Goal: Check status

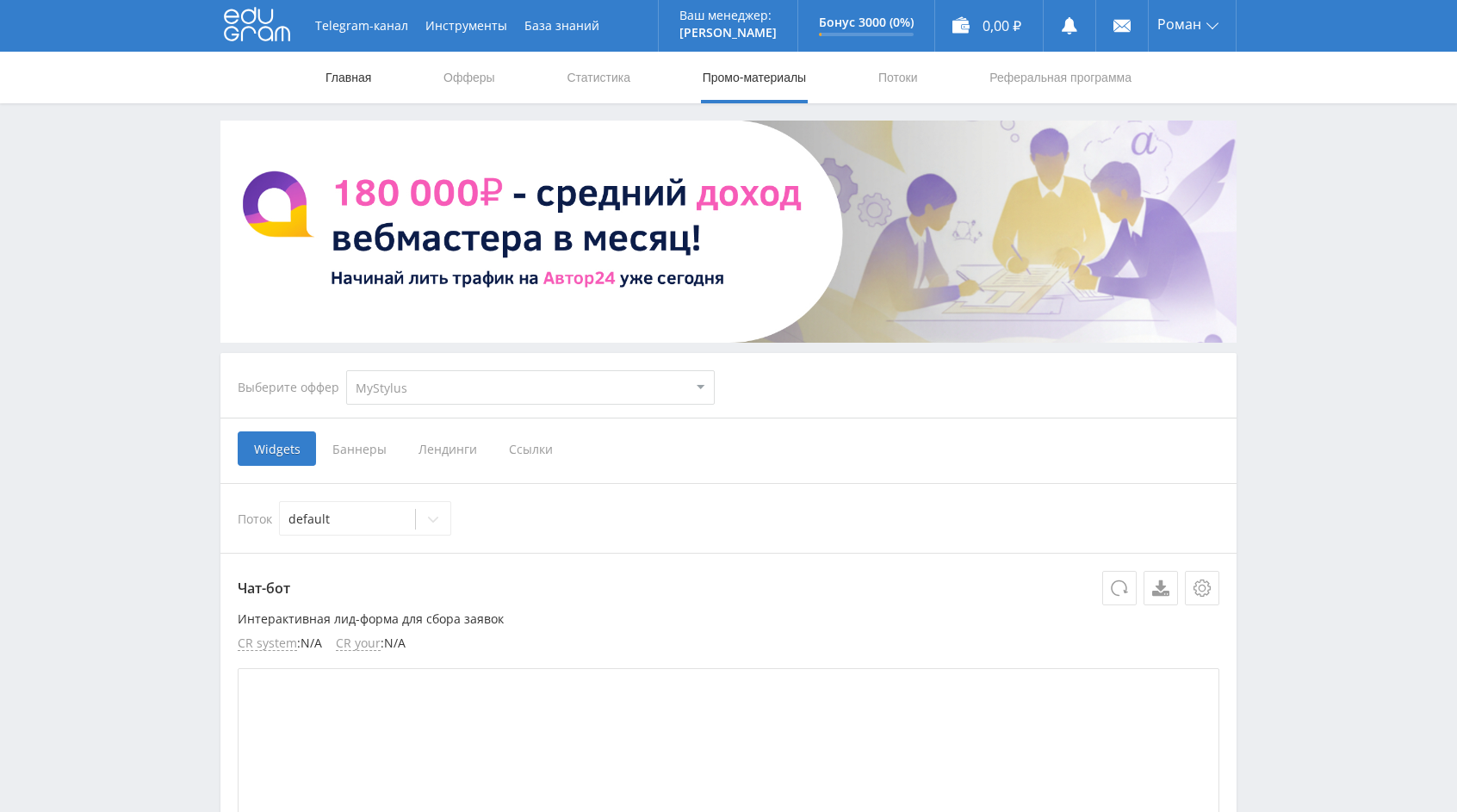
click at [369, 85] on link "Главная" at bounding box center [348, 78] width 49 height 52
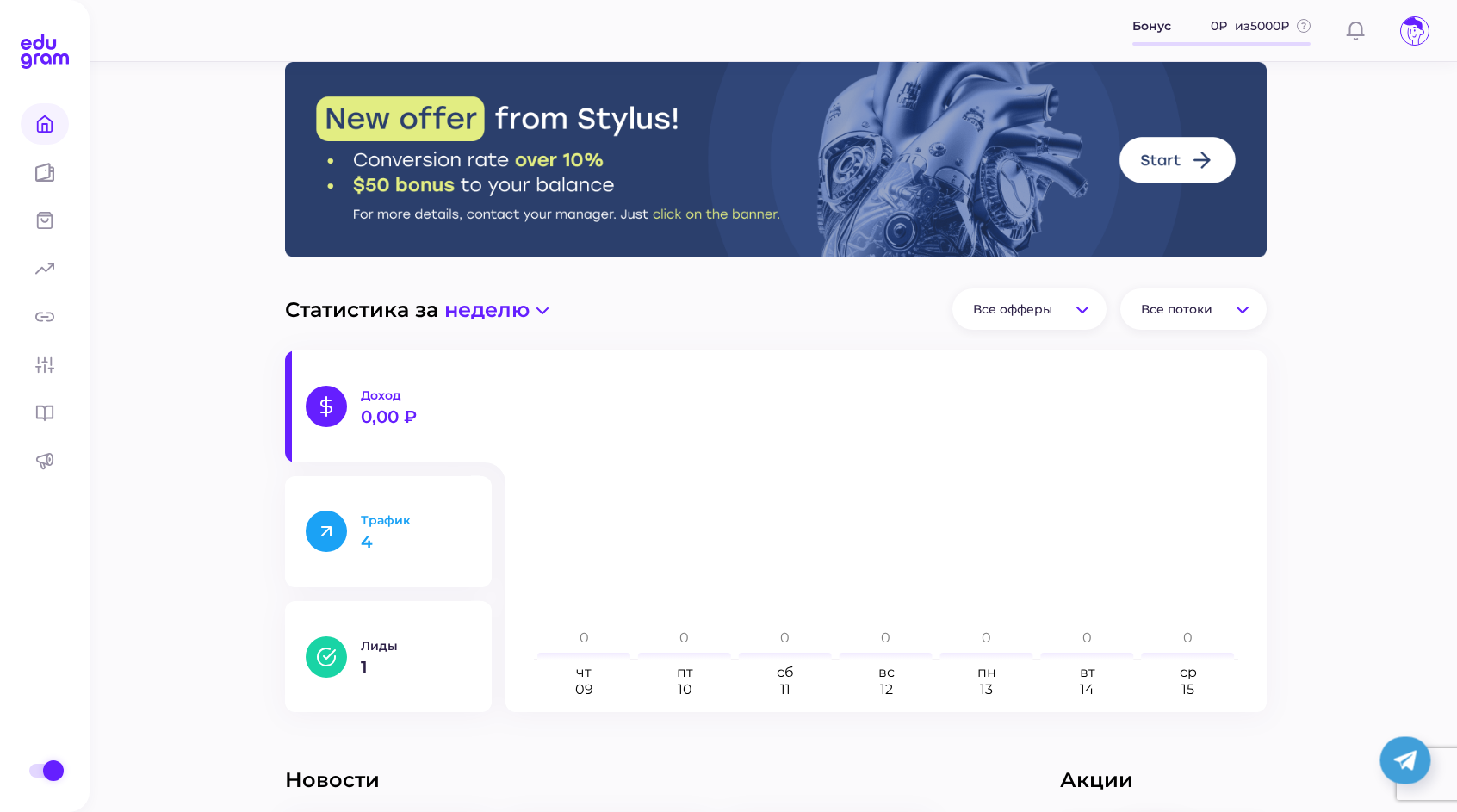
click at [426, 520] on p "Трафик" at bounding box center [416, 520] width 110 height 16
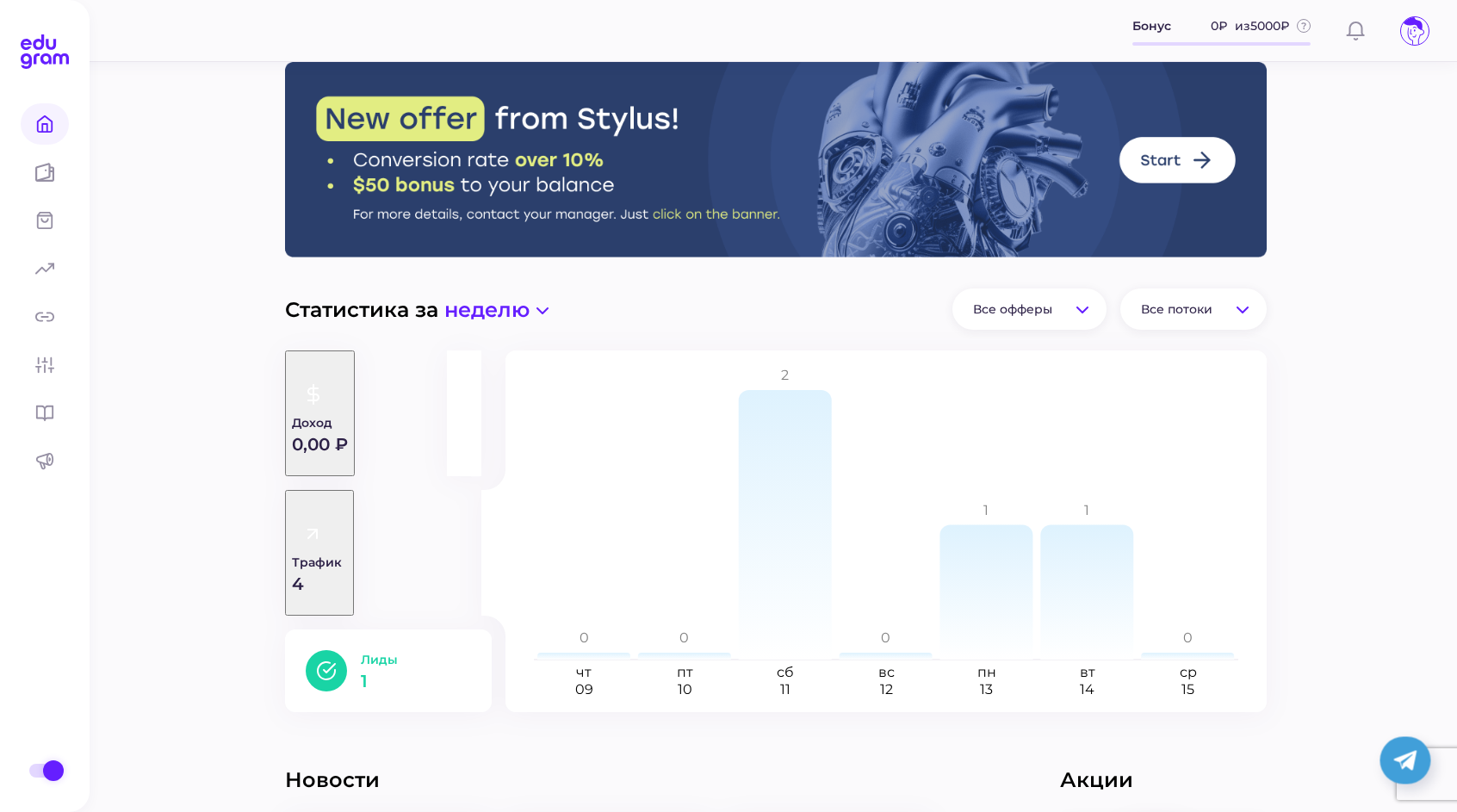
click at [416, 629] on button "Лиды 1" at bounding box center [389, 671] width 207 height 83
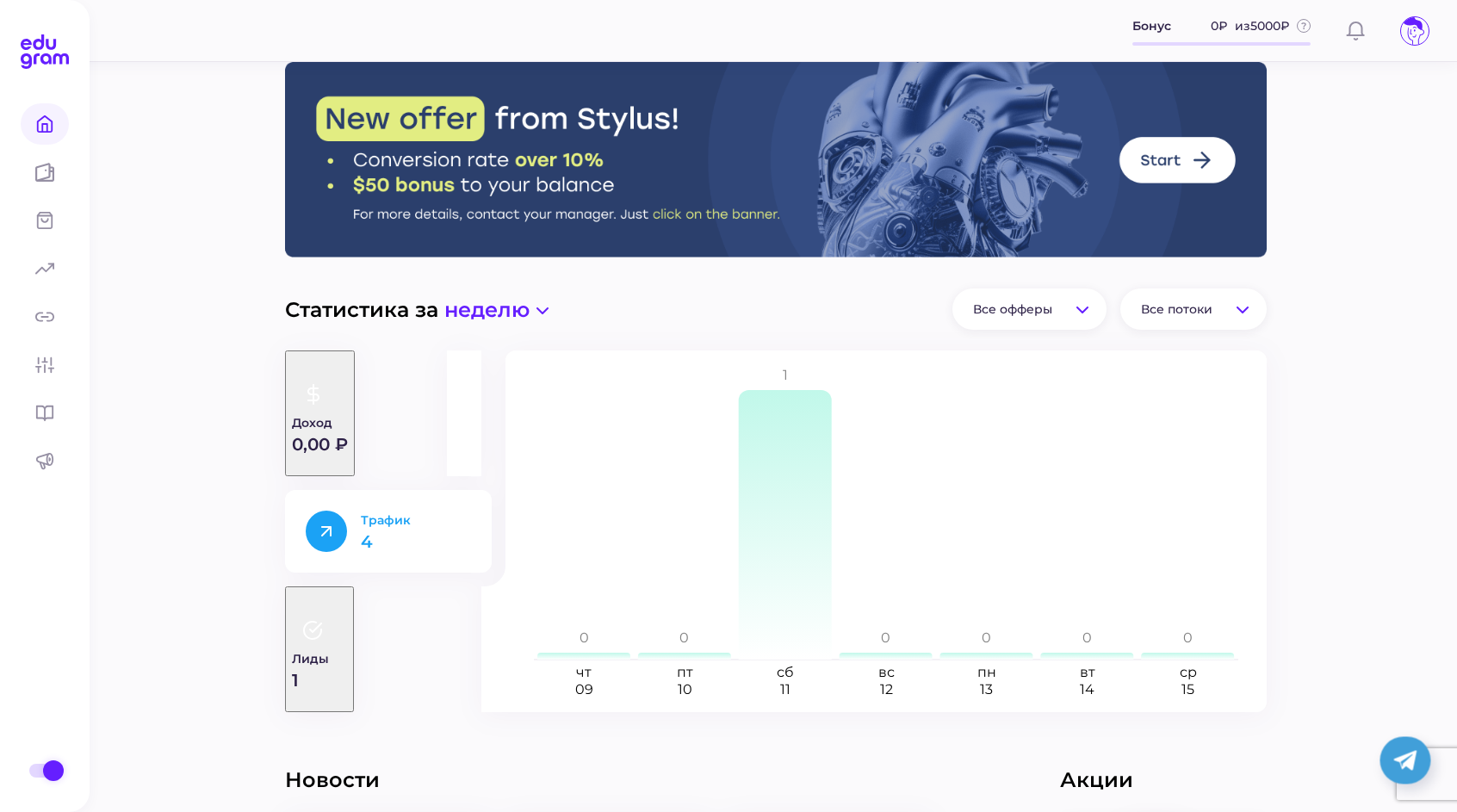
click at [401, 543] on p "4" at bounding box center [416, 541] width 110 height 17
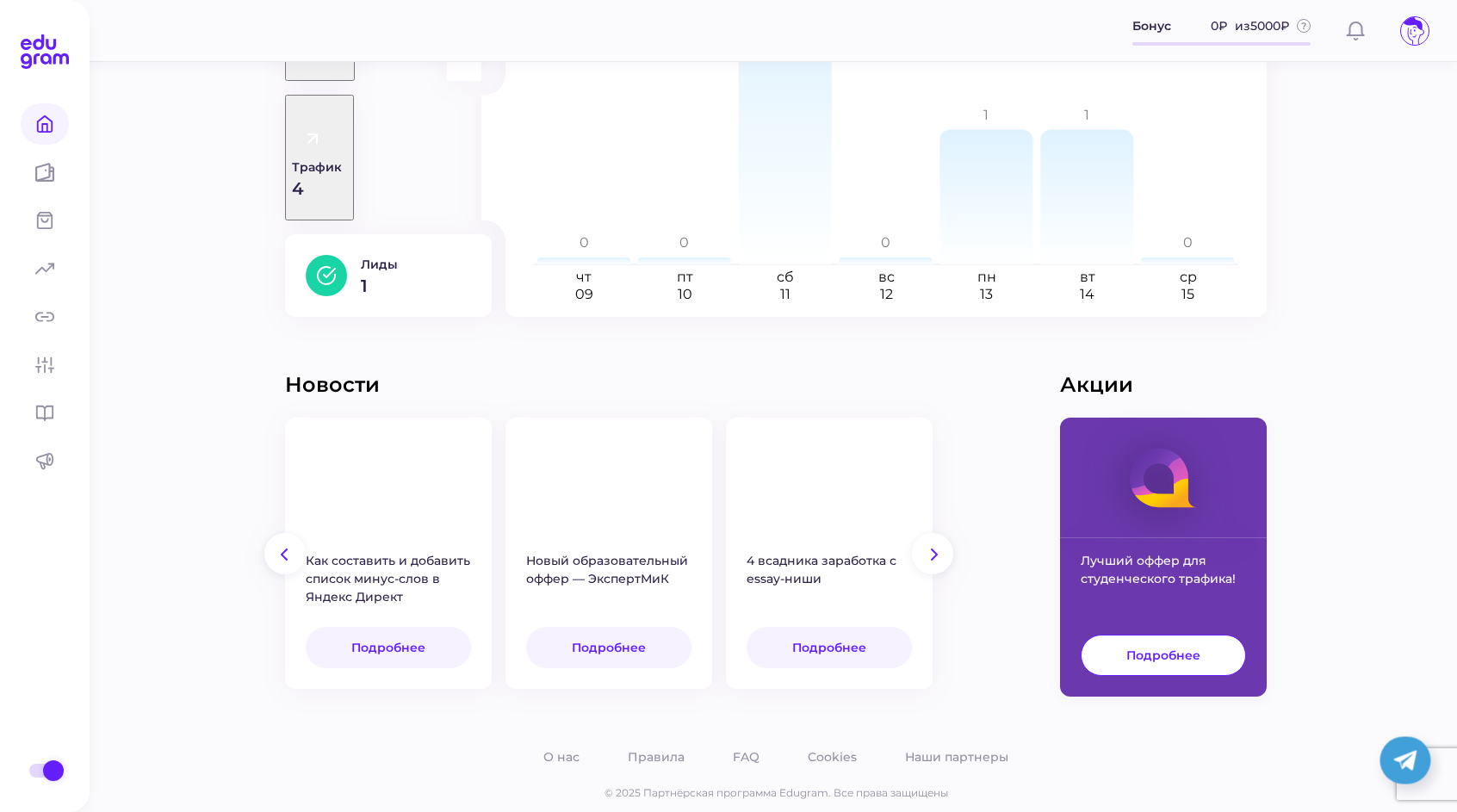
scroll to position [411, 0]
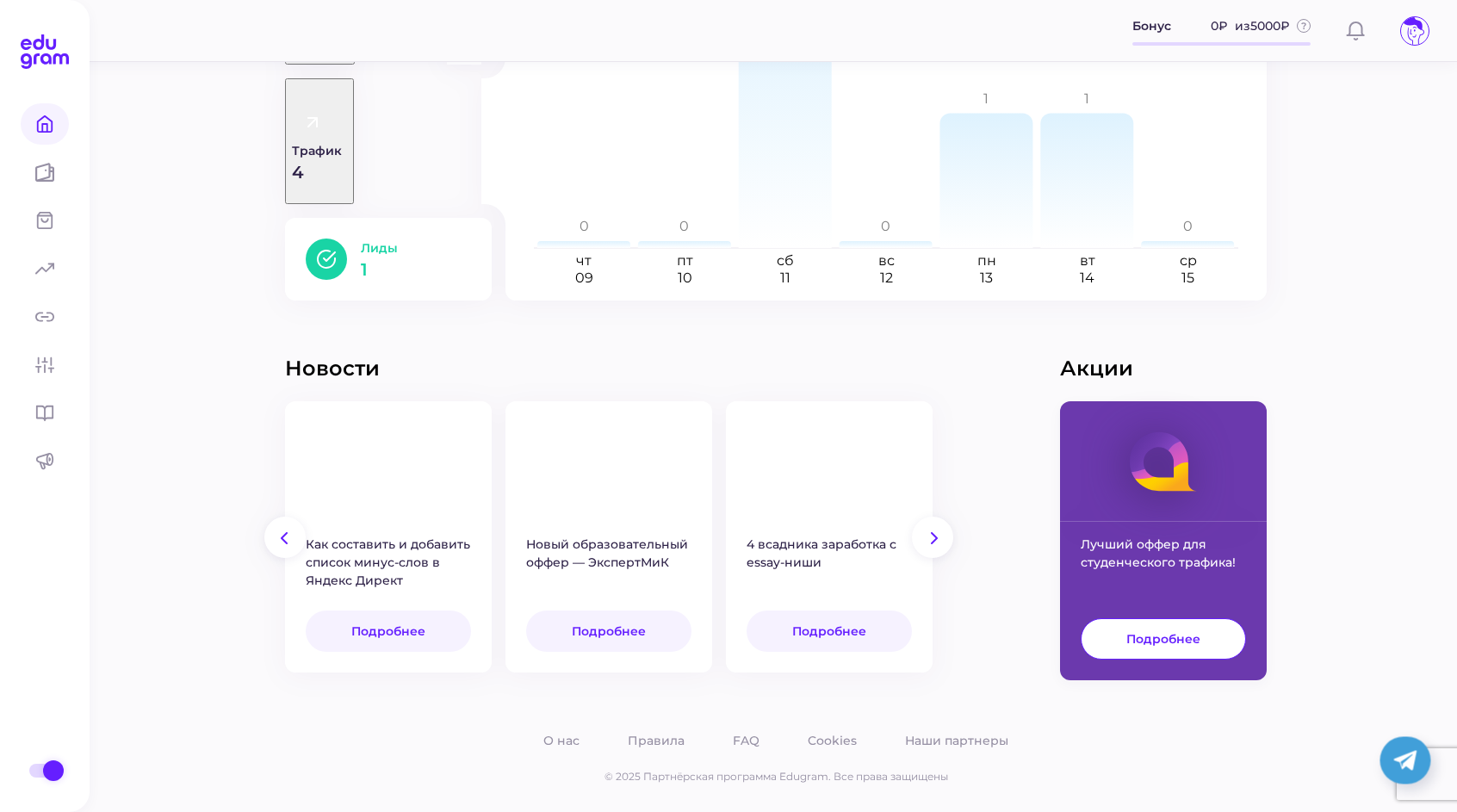
click at [379, 261] on p "1" at bounding box center [416, 270] width 110 height 17
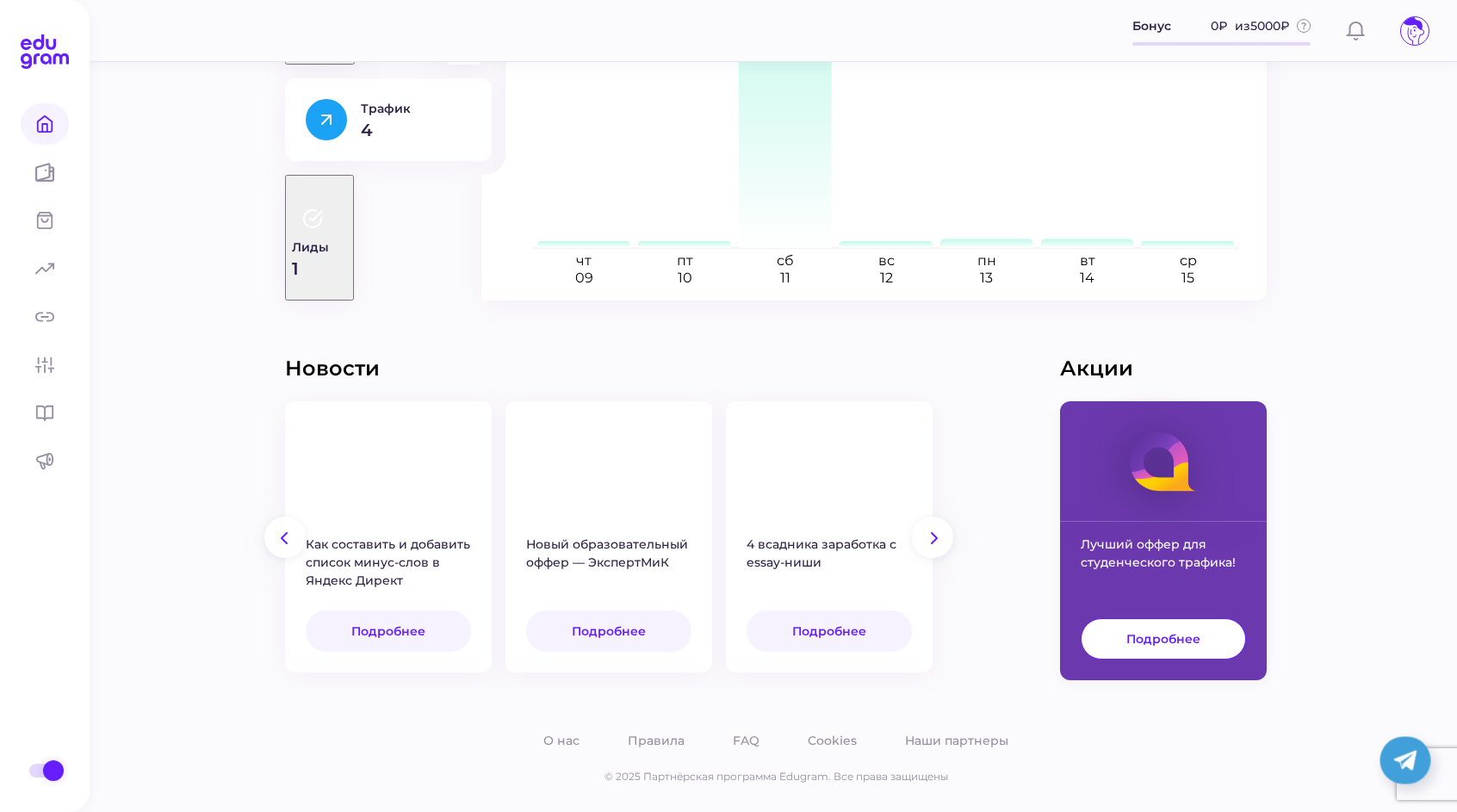
scroll to position [174, 0]
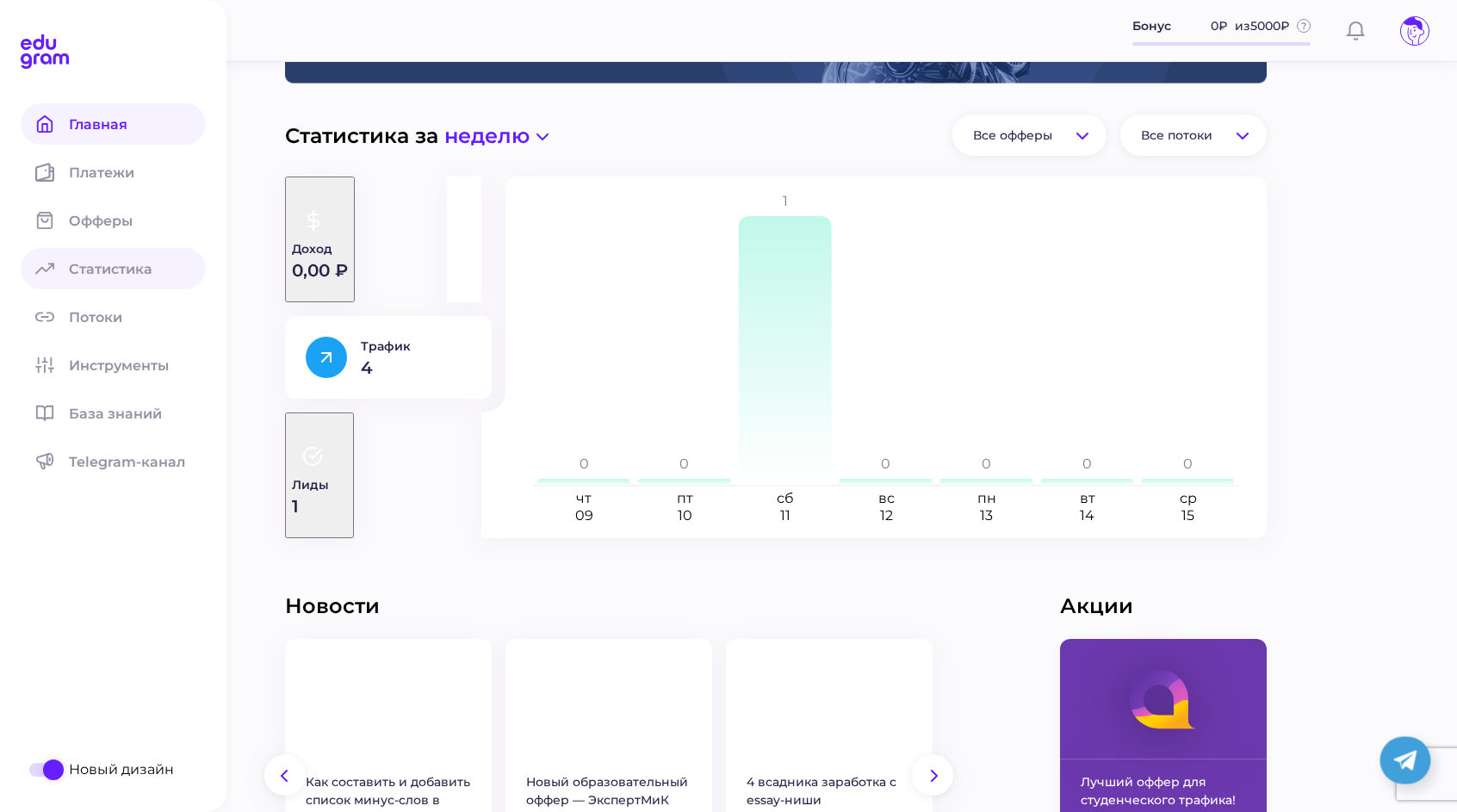
click at [53, 274] on icon at bounding box center [45, 269] width 19 height 19
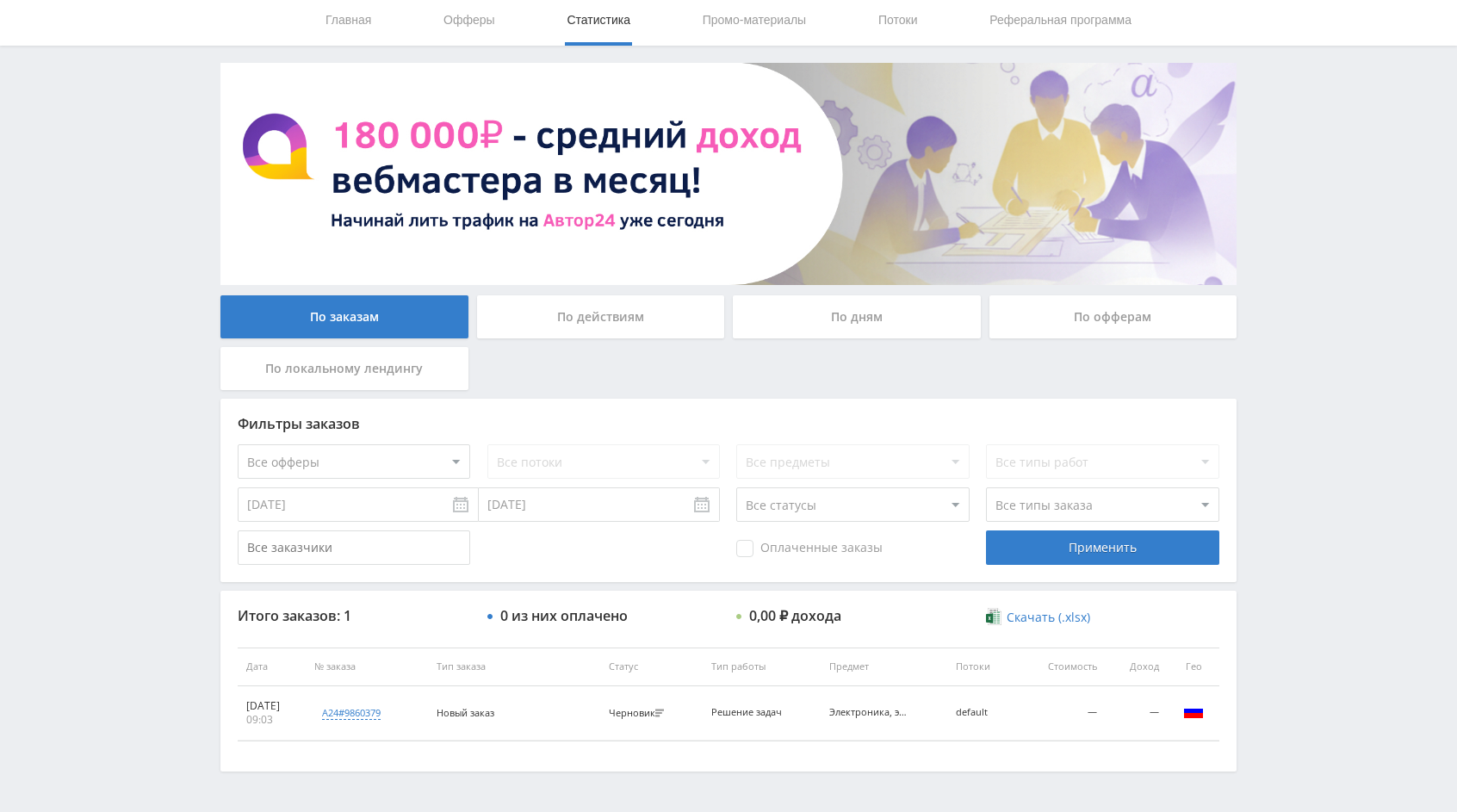
scroll to position [110, 0]
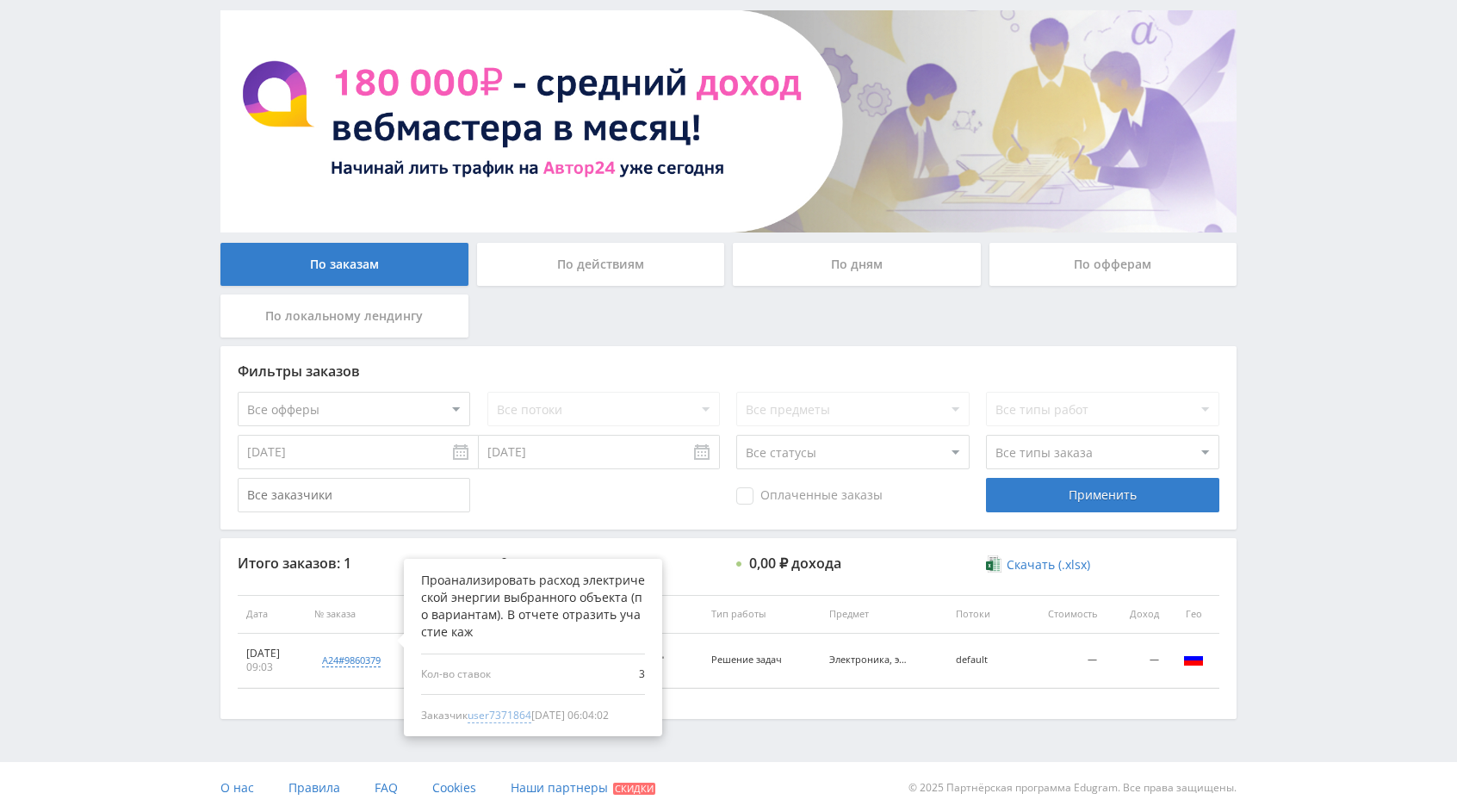
click at [523, 716] on span "user7371864" at bounding box center [499, 715] width 64 height 16
type input "[DATE]"
type input "user7371864"
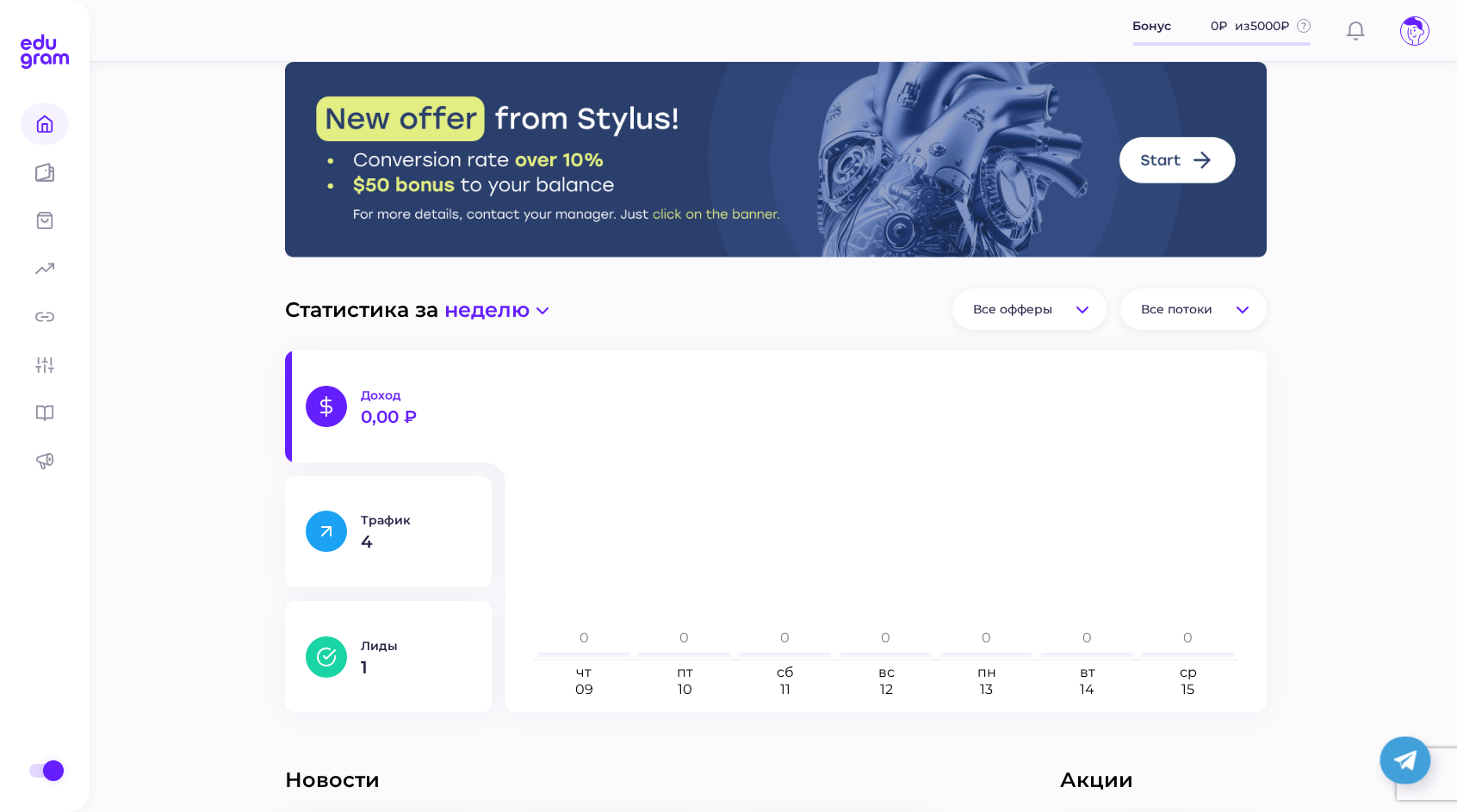
scroll to position [174, 0]
